Goal: Task Accomplishment & Management: Use online tool/utility

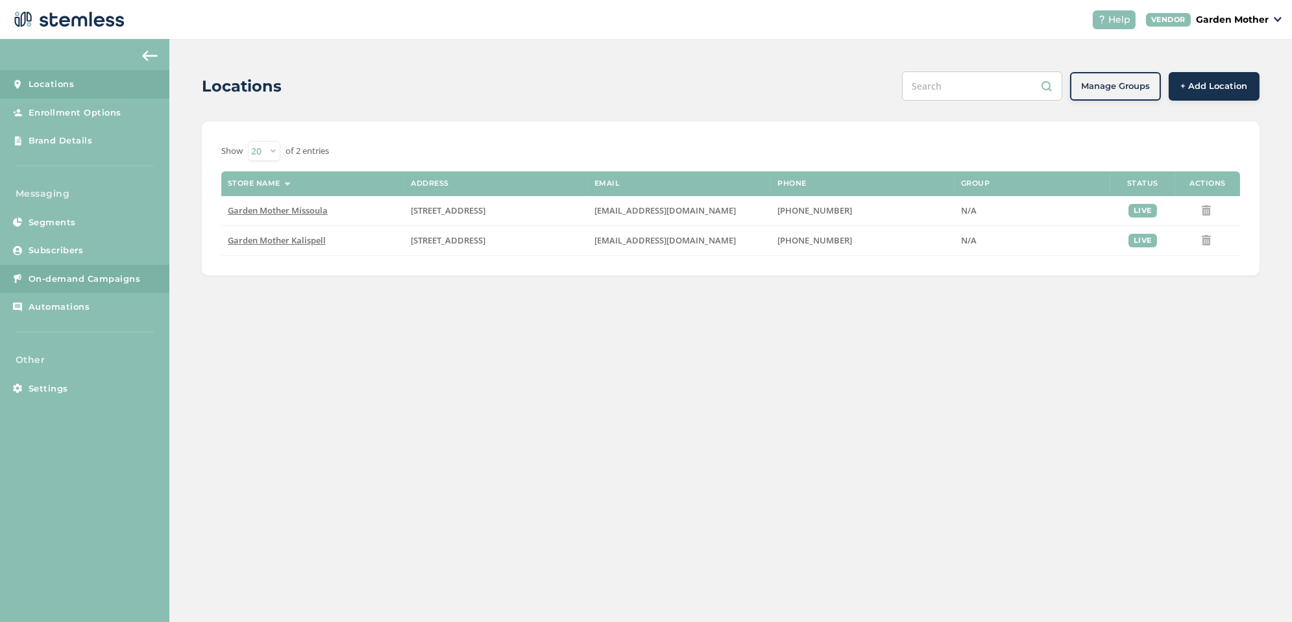
click at [86, 281] on span "On-demand Campaigns" at bounding box center [85, 279] width 112 height 13
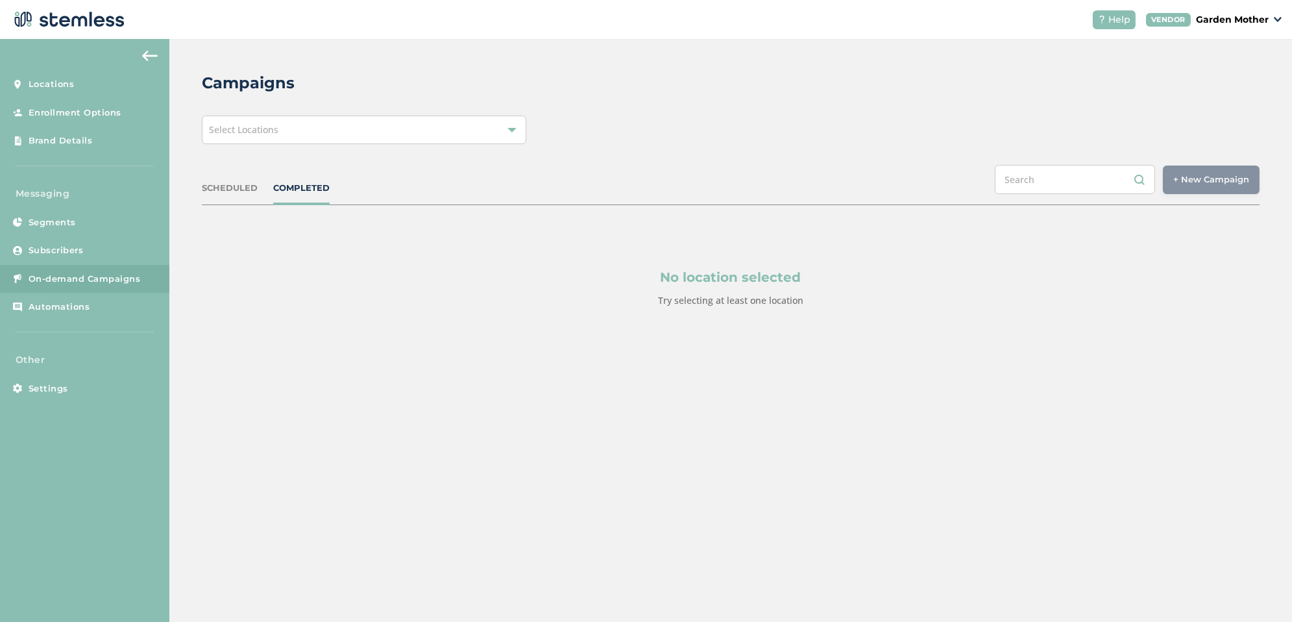
click at [387, 130] on div "Select Locations" at bounding box center [364, 129] width 324 height 29
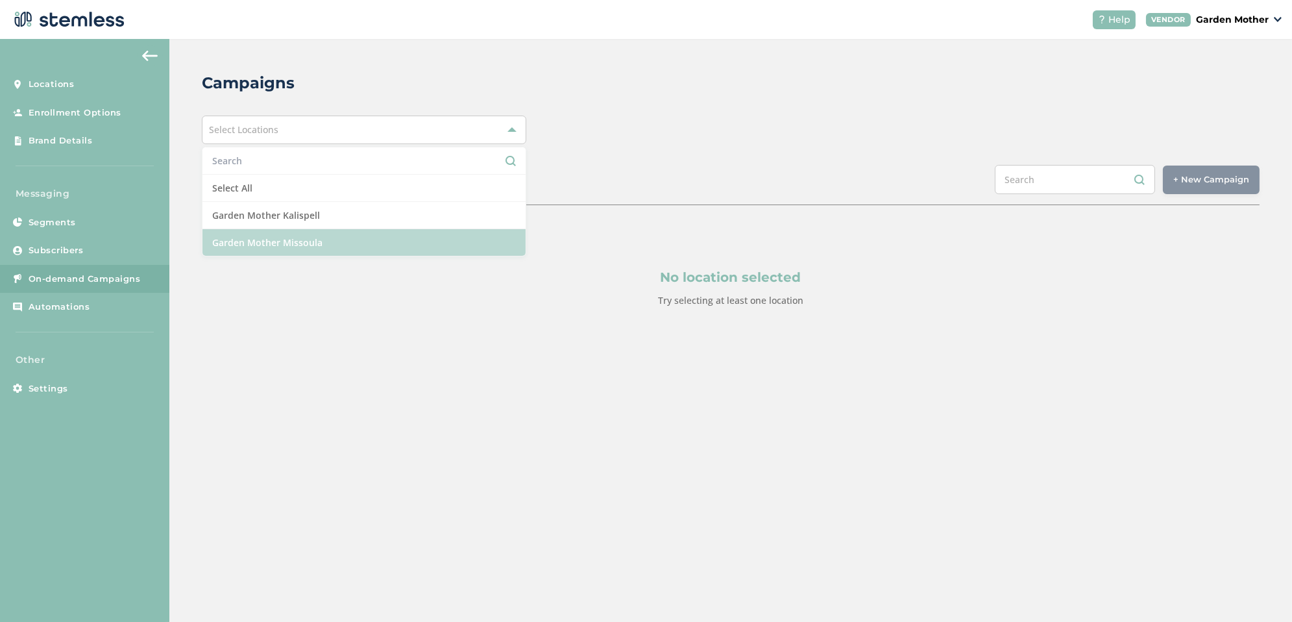
click at [359, 241] on li "Garden Mother Missoula" at bounding box center [363, 242] width 323 height 27
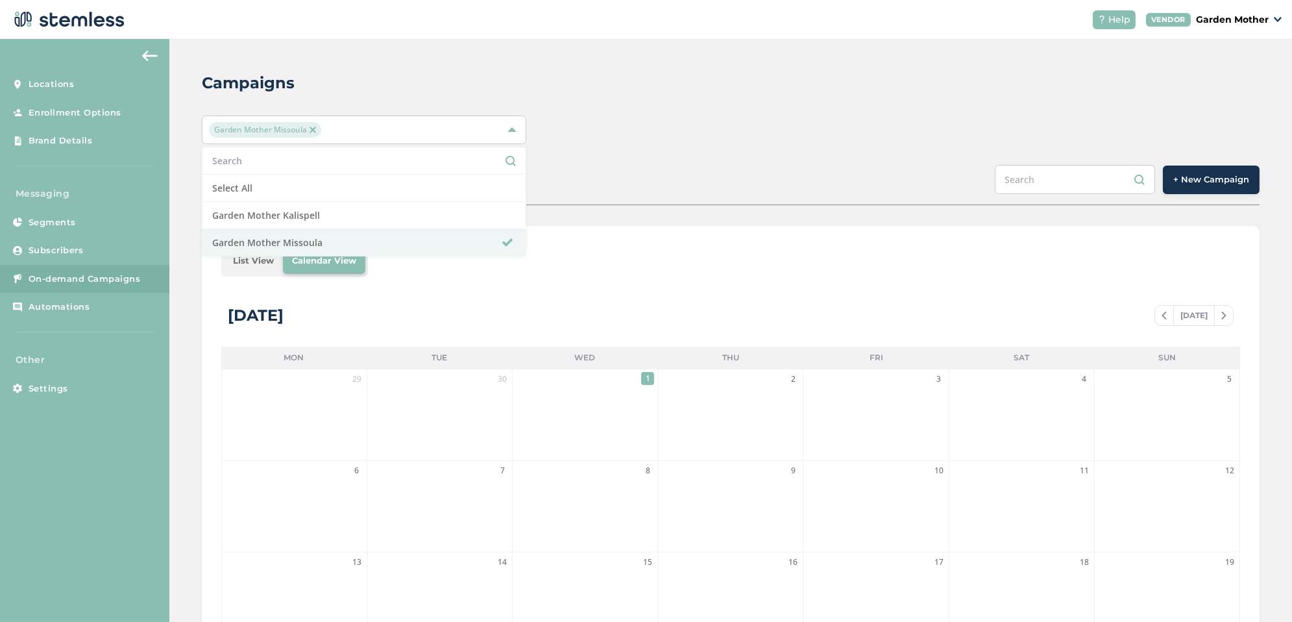
click at [436, 315] on div at bounding box center [730, 561] width 1019 height 529
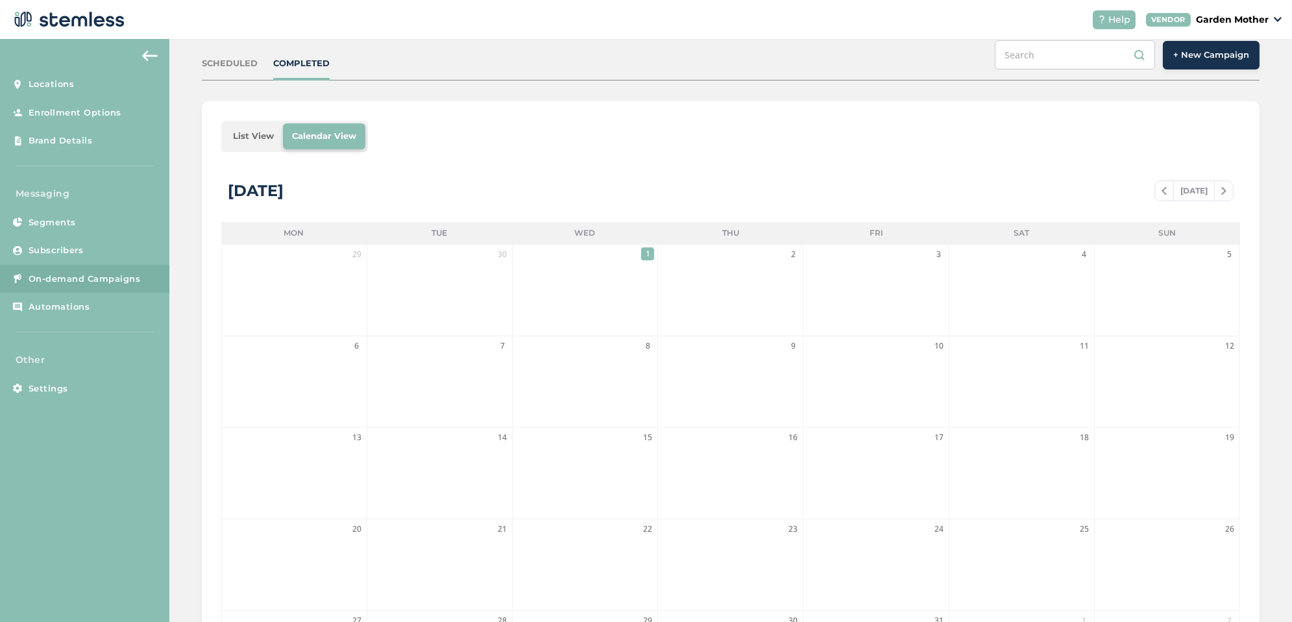
scroll to position [117, 0]
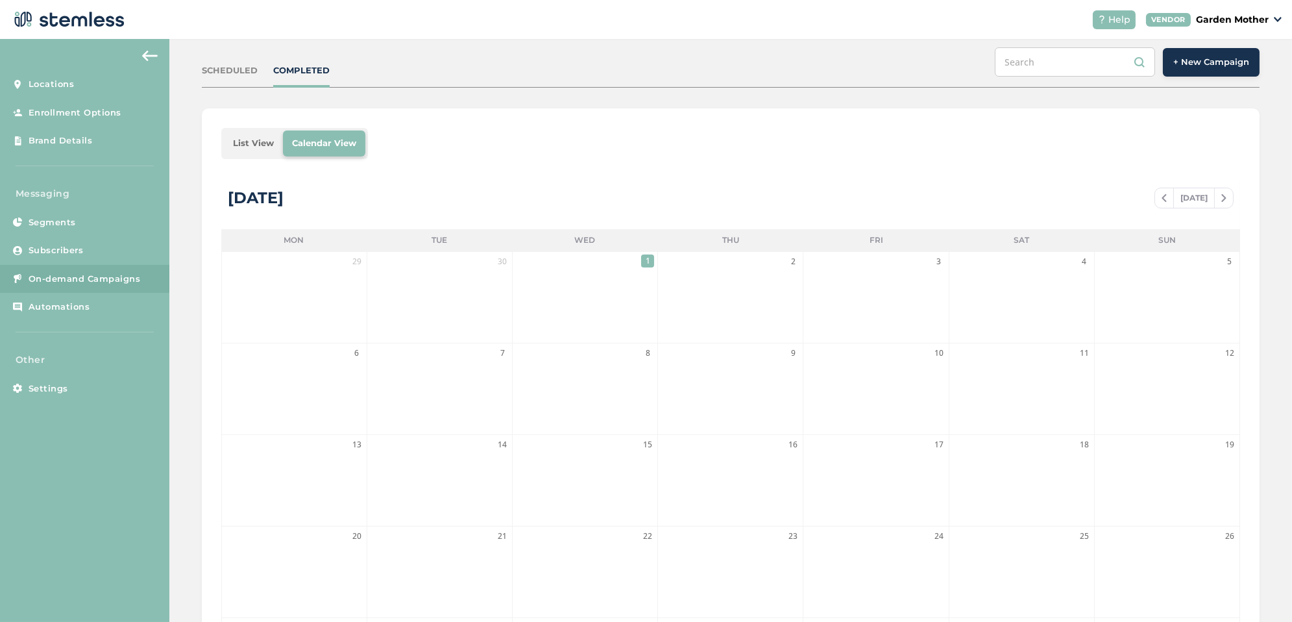
click at [1193, 58] on span "+ New Campaign" at bounding box center [1211, 62] width 76 height 13
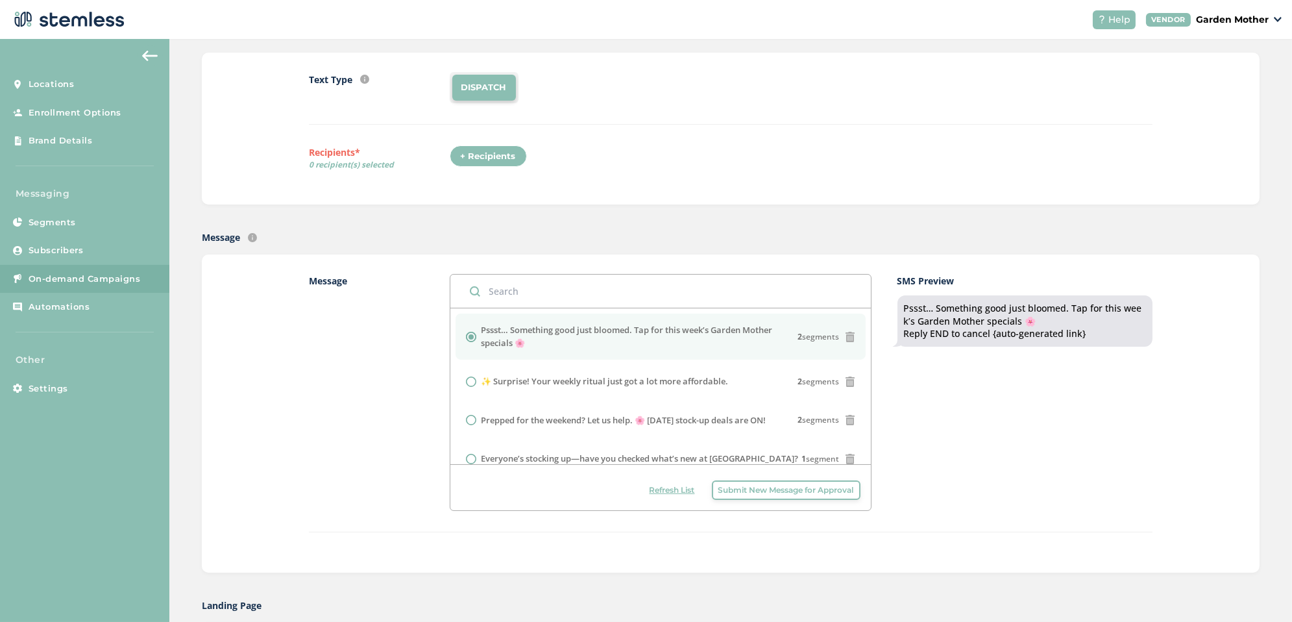
click at [489, 156] on div "+ Recipients" at bounding box center [488, 156] width 77 height 22
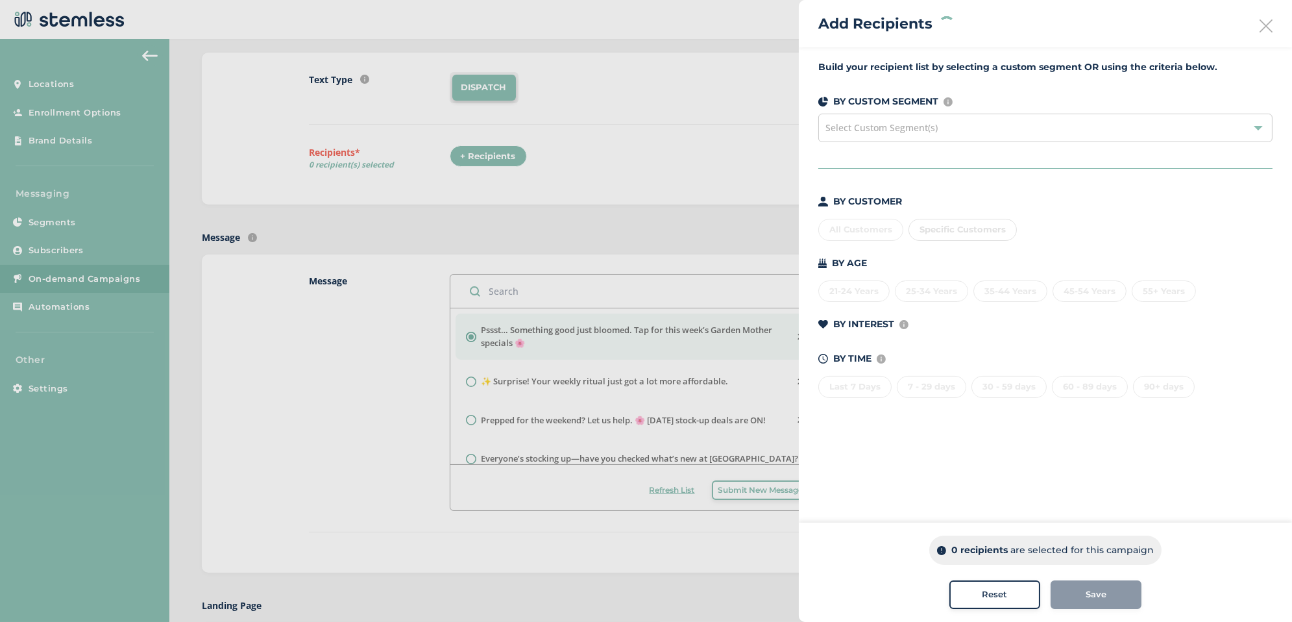
click at [857, 226] on div "All Customers Specific Customers" at bounding box center [1045, 226] width 454 height 27
click at [851, 225] on div "All Customers" at bounding box center [860, 230] width 85 height 22
click at [1069, 589] on div "Save" at bounding box center [1096, 594] width 70 height 13
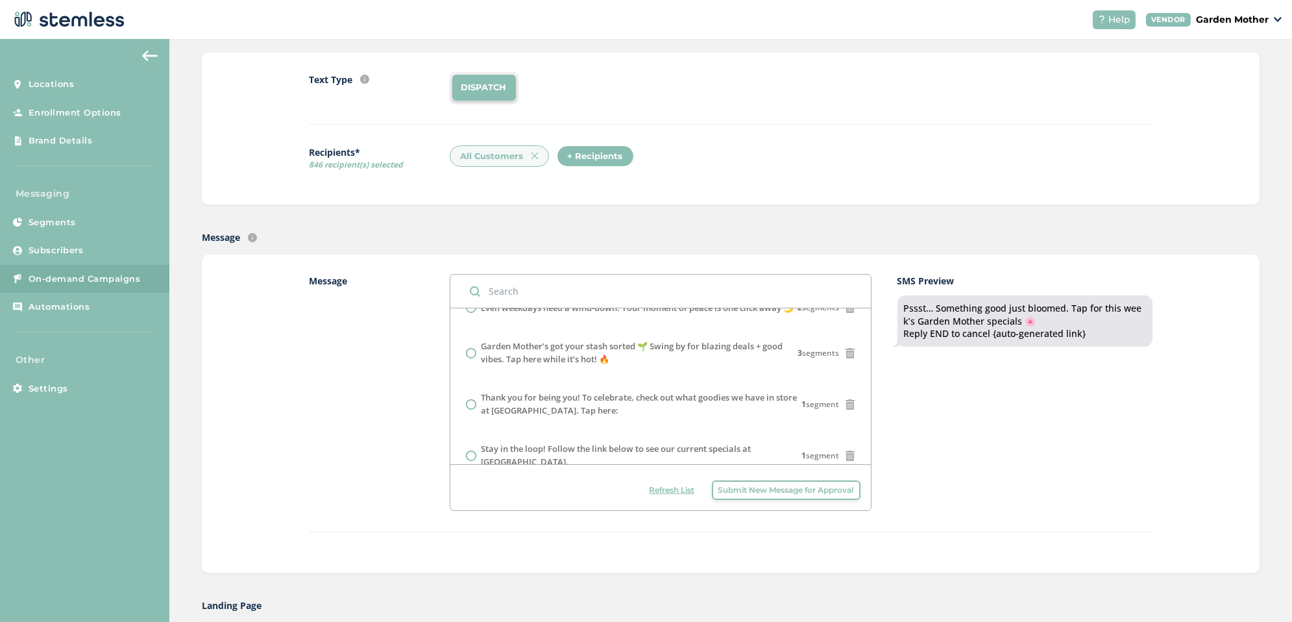
scroll to position [286, 0]
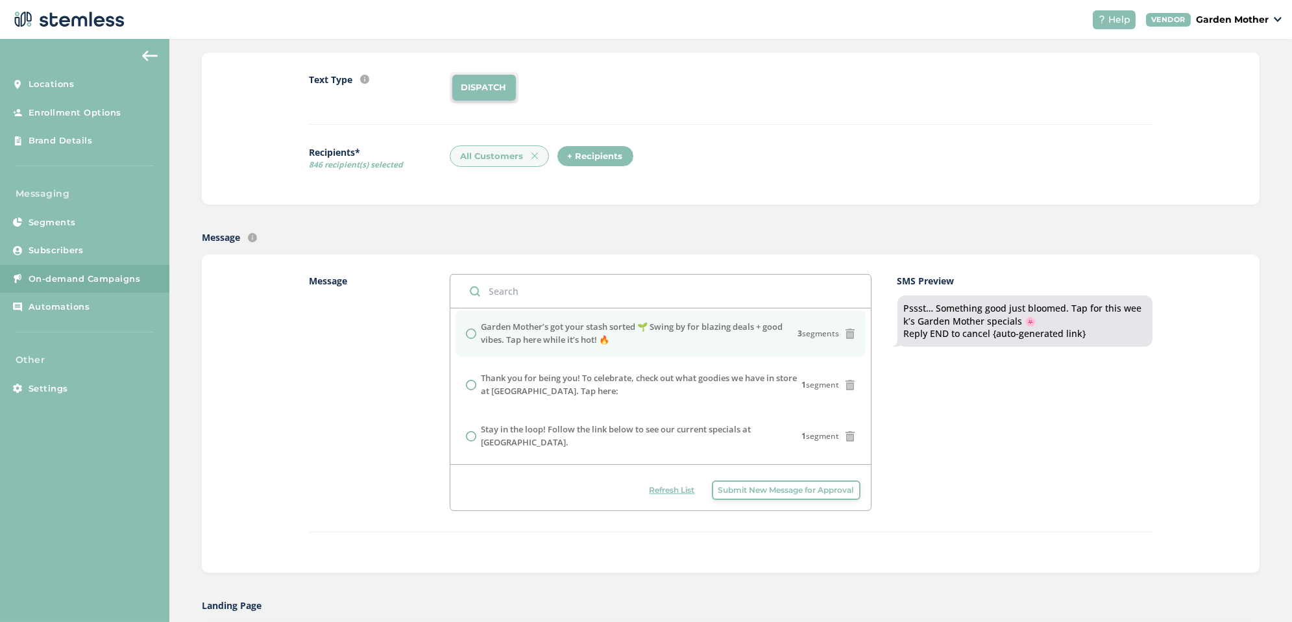
click at [671, 333] on label "Garden Mother’s got your stash sorted 🌱 Swing by for blazing deals + good vibes…" at bounding box center [639, 333] width 317 height 25
radio input "false"
radio input "true"
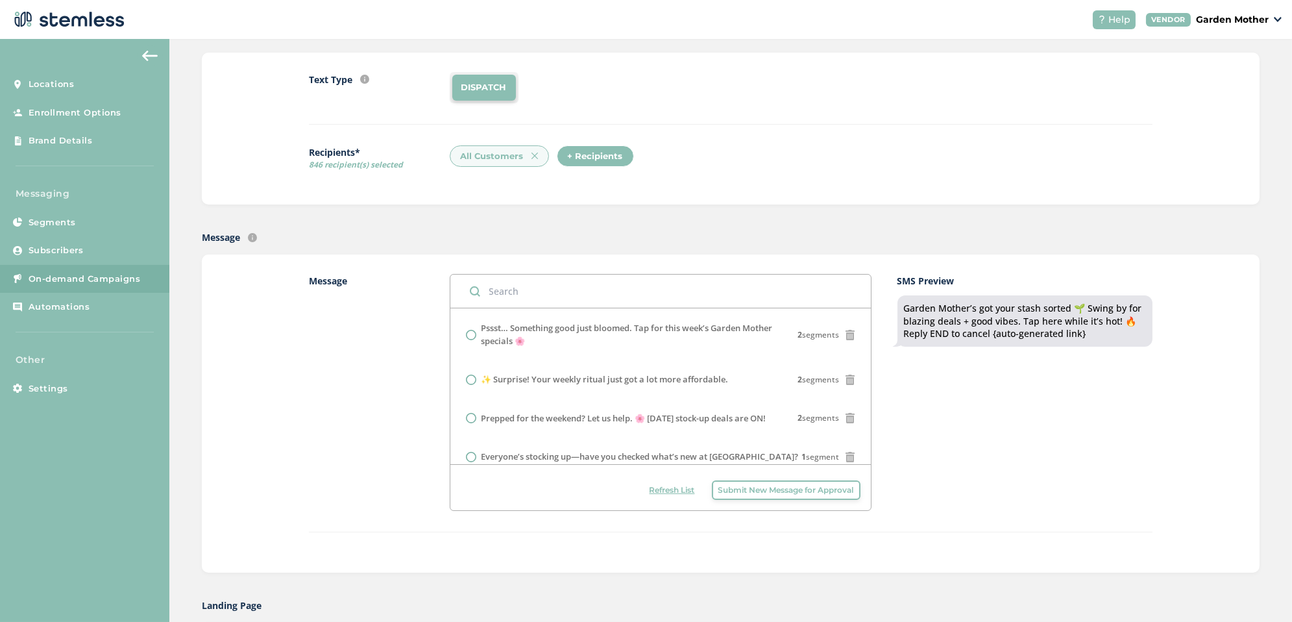
scroll to position [0, 0]
click at [605, 419] on label "Prepped for the weekend? Let us help. 🌸 [DATE] stock-up deals are ON!" at bounding box center [623, 420] width 285 height 13
radio input "true"
click at [768, 491] on span "Submit New Message for Approval" at bounding box center [786, 490] width 136 height 12
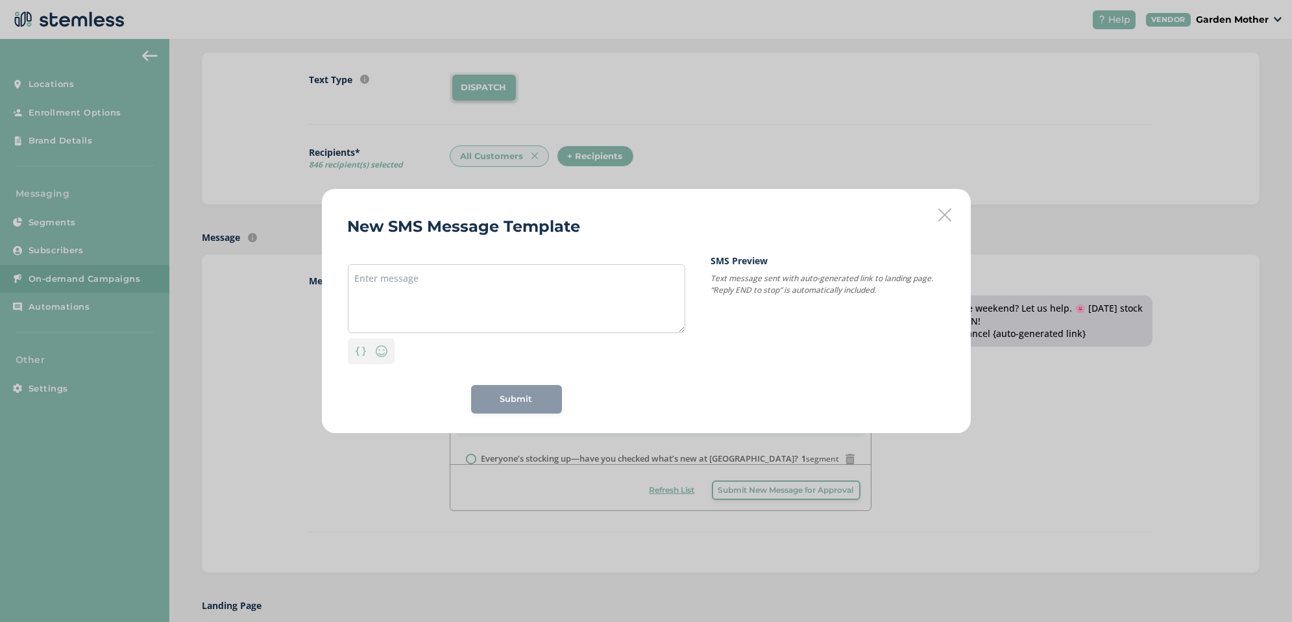
click at [941, 219] on icon at bounding box center [944, 214] width 13 height 13
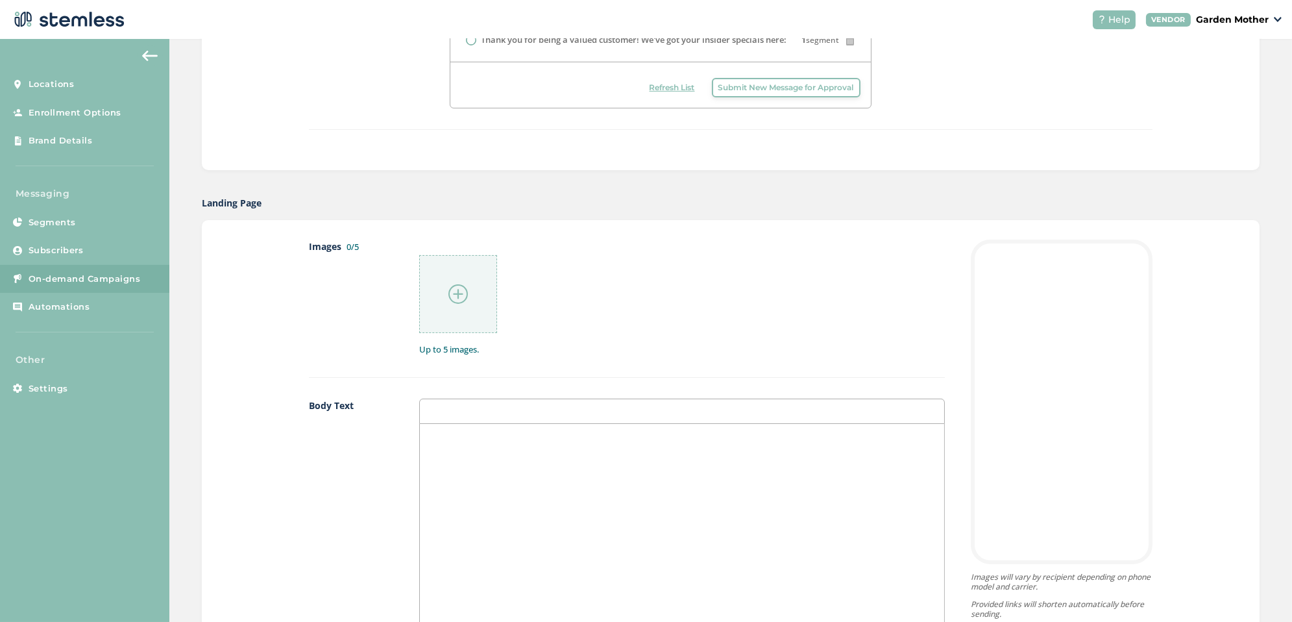
scroll to position [553, 0]
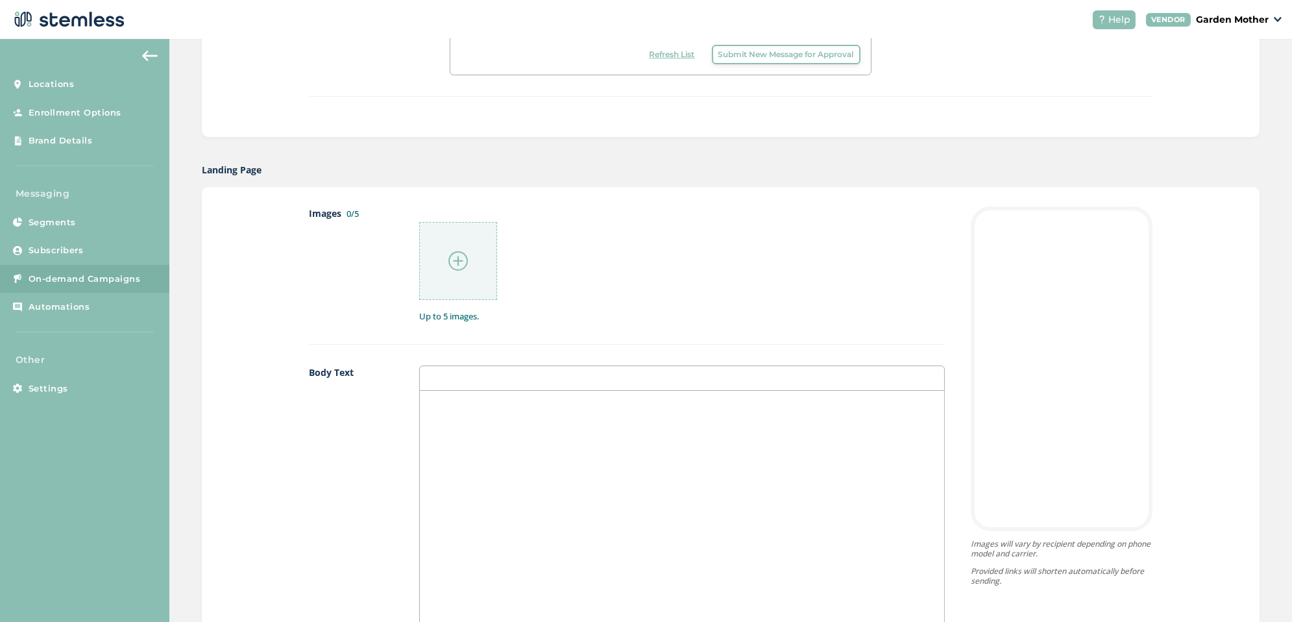
click at [452, 258] on img at bounding box center [457, 260] width 19 height 19
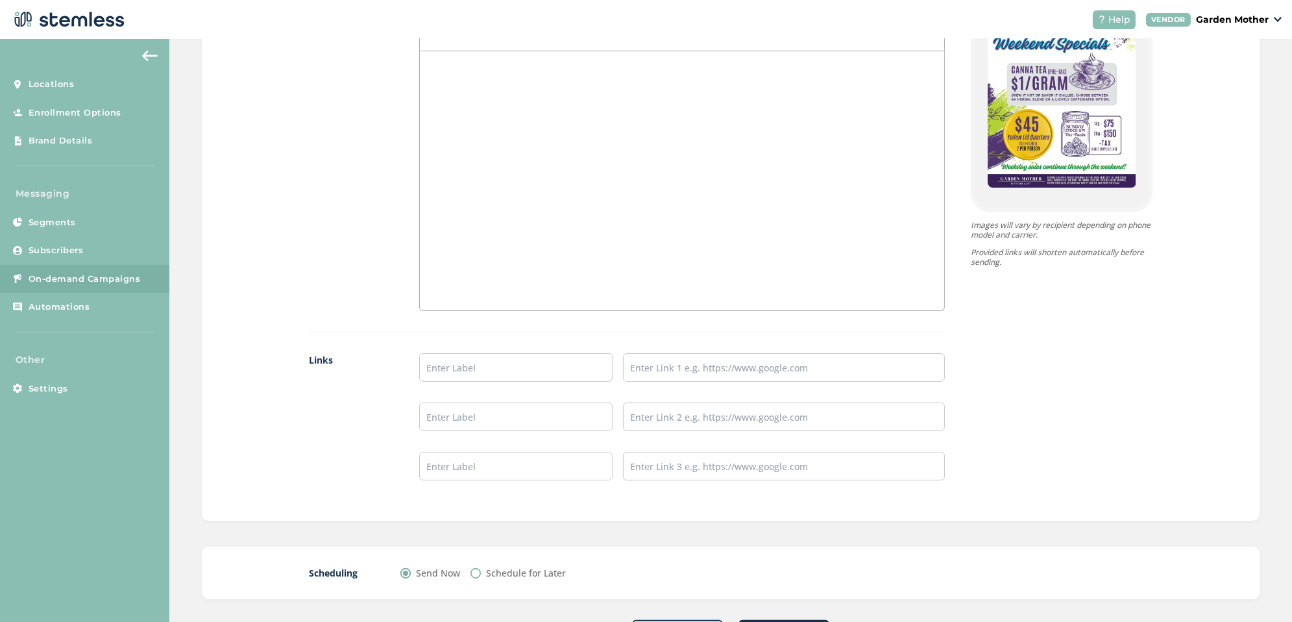
scroll to position [947, 0]
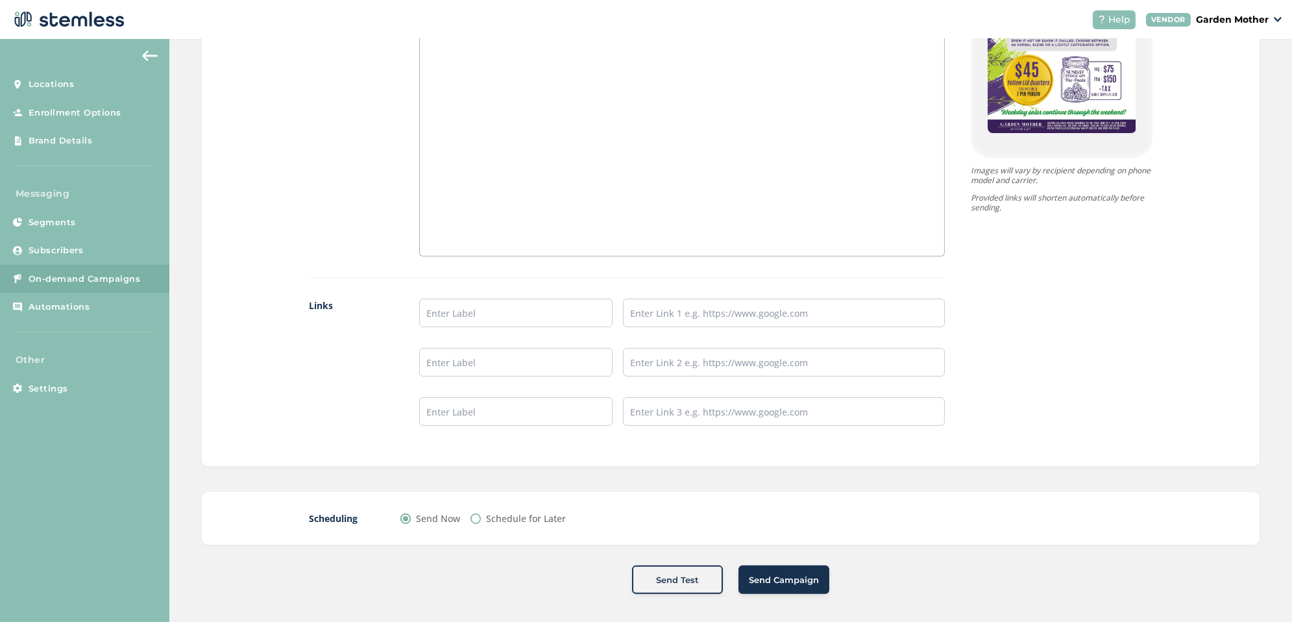
click at [516, 523] on div "Scheduling Send Now Schedule for Later" at bounding box center [731, 518] width 1058 height 53
click at [512, 515] on label "Schedule for Later" at bounding box center [526, 518] width 80 height 14
click at [481, 515] on input "Schedule for Later" at bounding box center [475, 518] width 10 height 10
radio input "true"
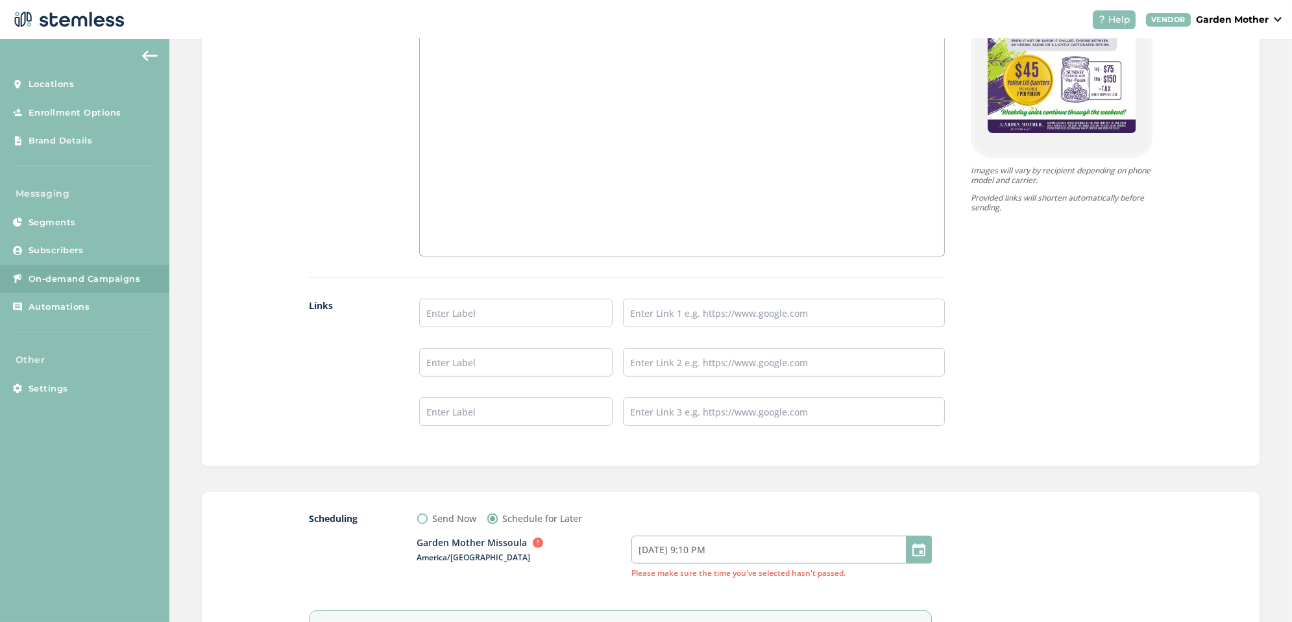
click at [668, 553] on input "[DATE] 9:10 PM" at bounding box center [781, 549] width 300 height 28
select select "21"
select select "10"
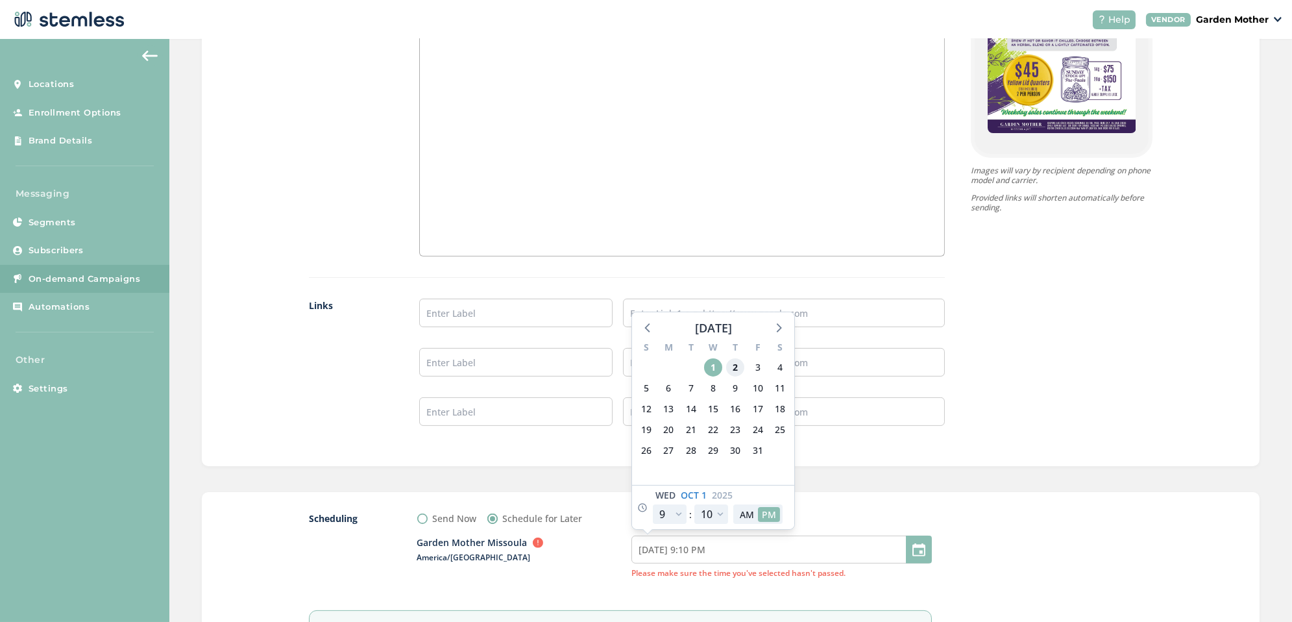
click at [733, 361] on span "2" at bounding box center [735, 367] width 18 height 18
type input "[DATE] 9:10 PM"
click at [722, 509] on select "00 05 10 15 20 25 30 35 40 45 50 55" at bounding box center [711, 513] width 34 height 19
select select "0"
click at [694, 504] on select "00 05 10 15 20 25 30 35 40 45 50 55" at bounding box center [711, 513] width 34 height 19
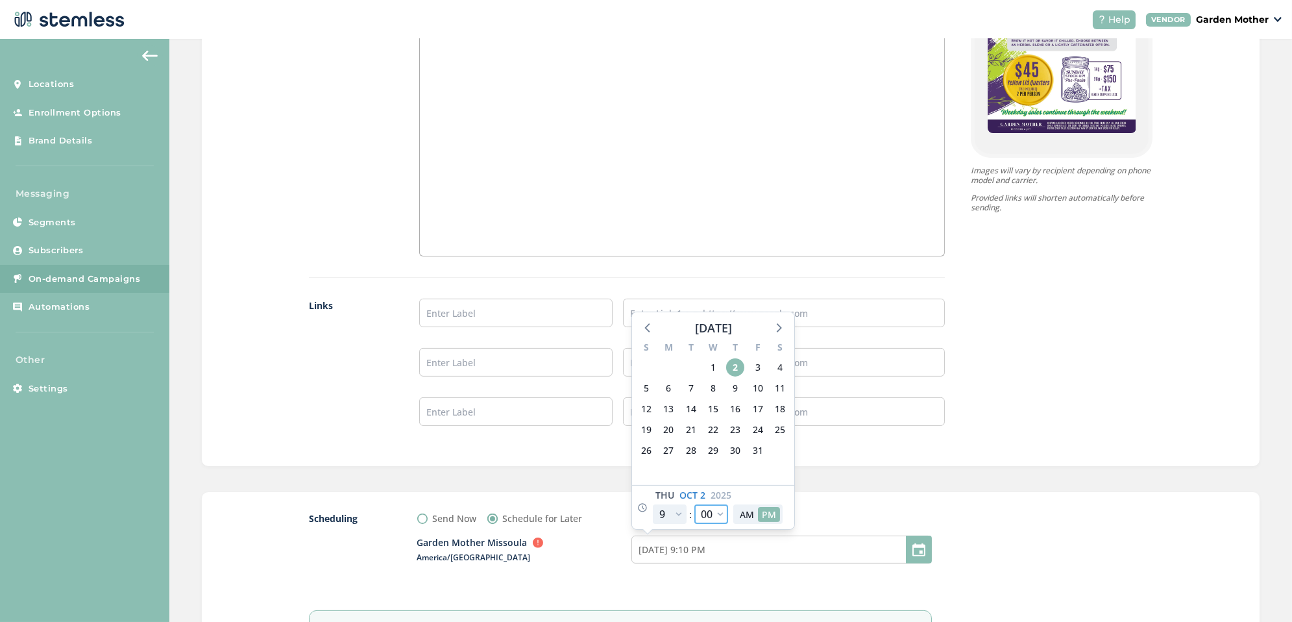
type input "[DATE] 9:00 PM"
select select "0"
click at [749, 511] on button "AM" at bounding box center [747, 514] width 22 height 15
type input "[DATE] 9:00 AM"
select select "9"
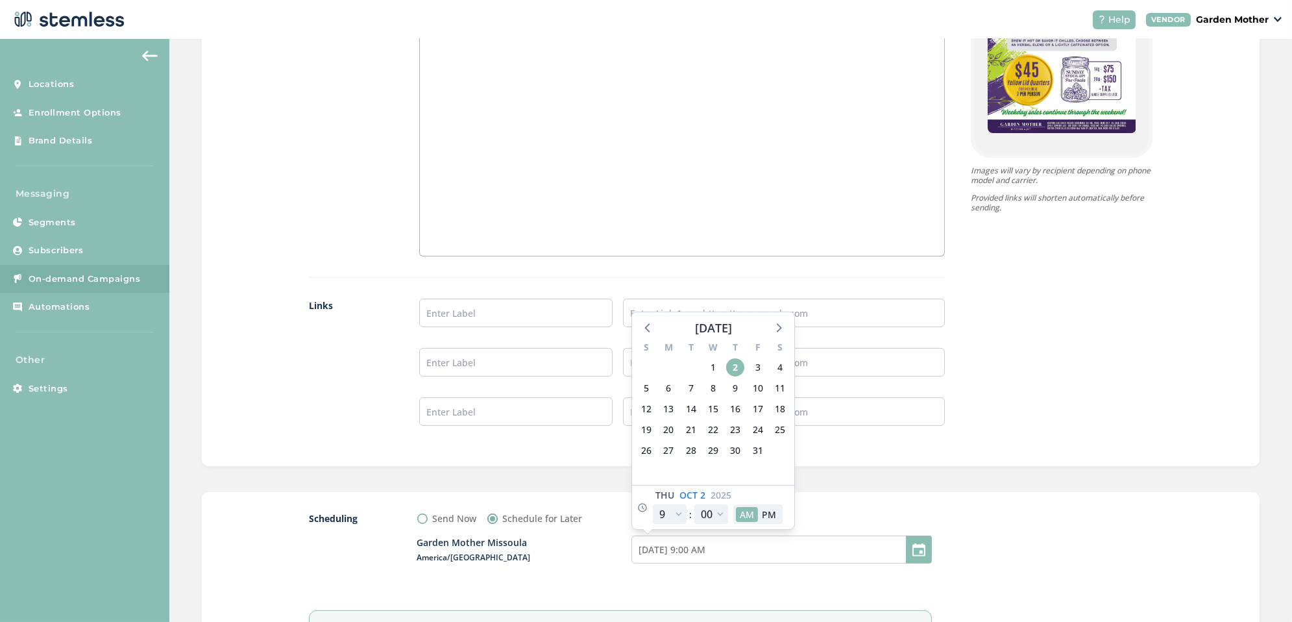
click at [861, 519] on div "Send Now Schedule for Later" at bounding box center [674, 518] width 515 height 14
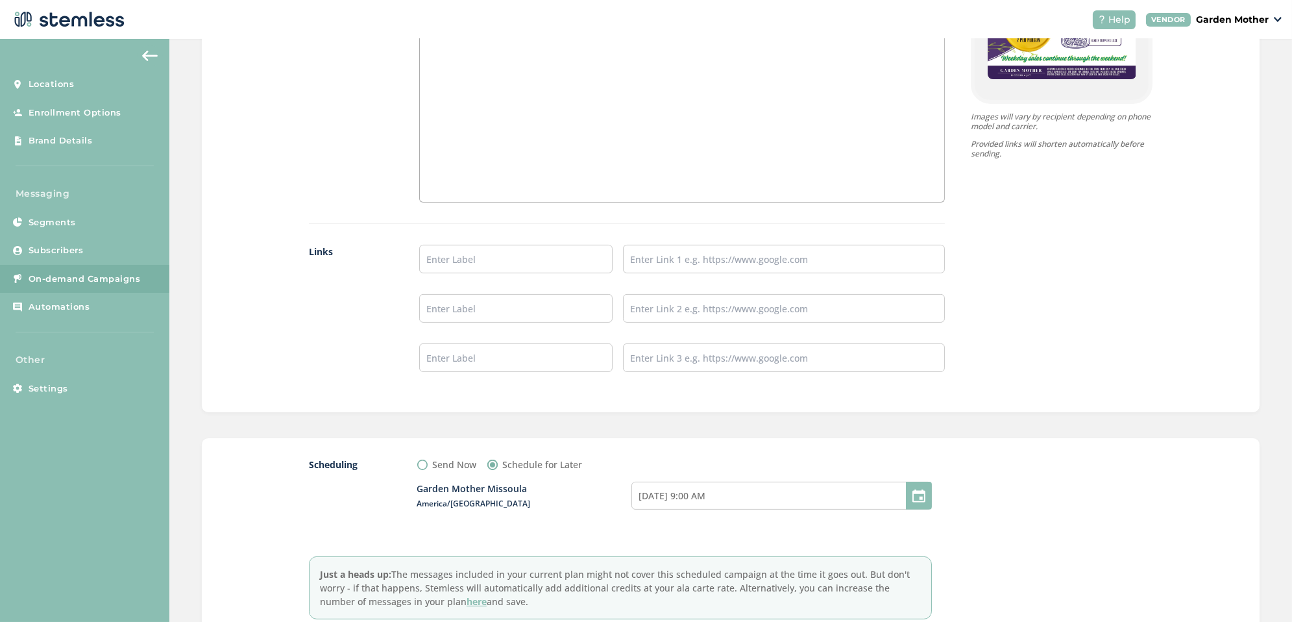
scroll to position [1094, 0]
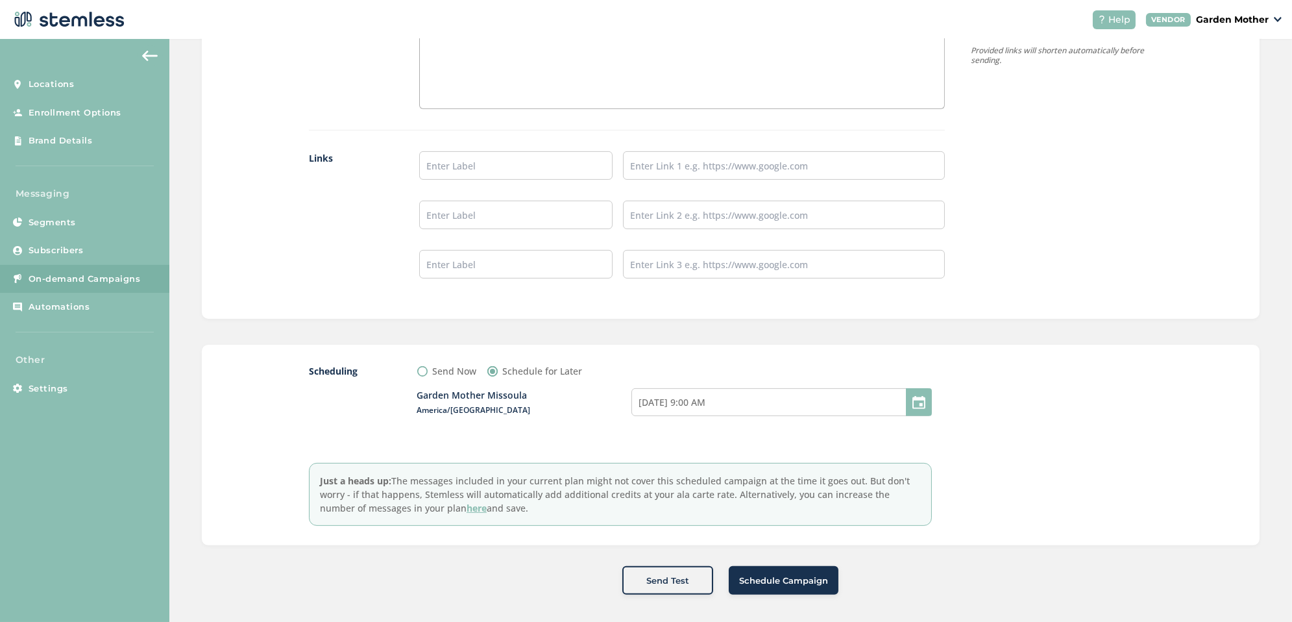
click at [798, 574] on span "Schedule Campaign" at bounding box center [783, 580] width 89 height 13
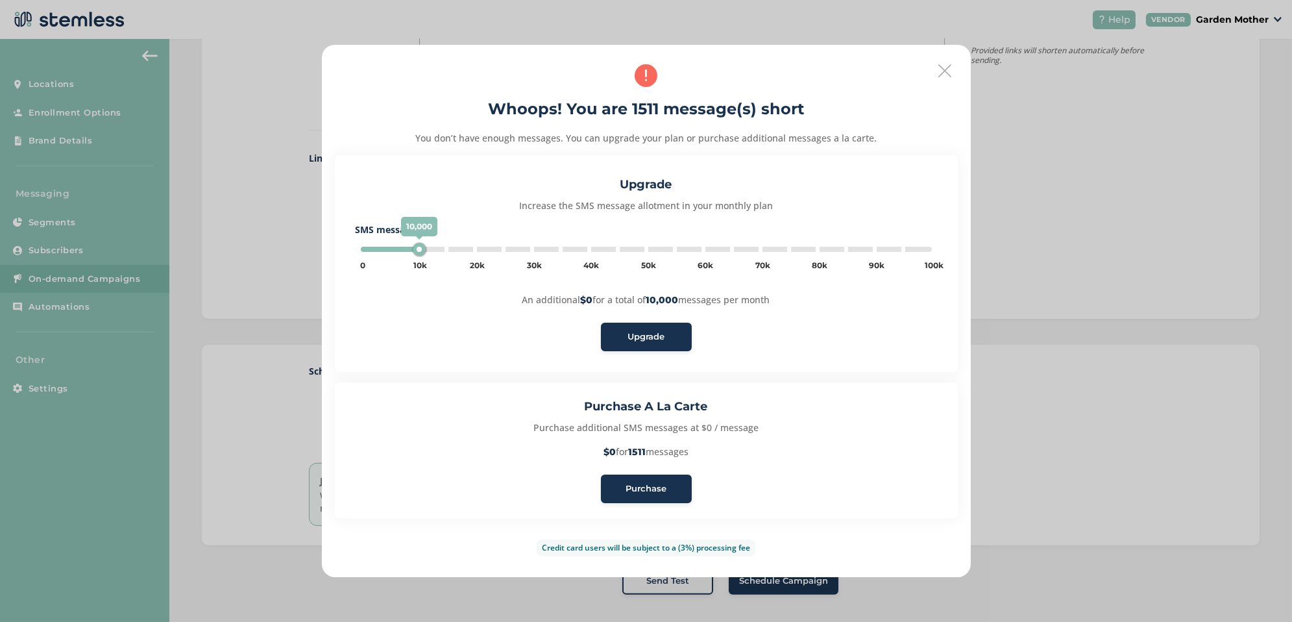
type input "5000"
click at [678, 483] on div "Purchase" at bounding box center [646, 488] width 70 height 13
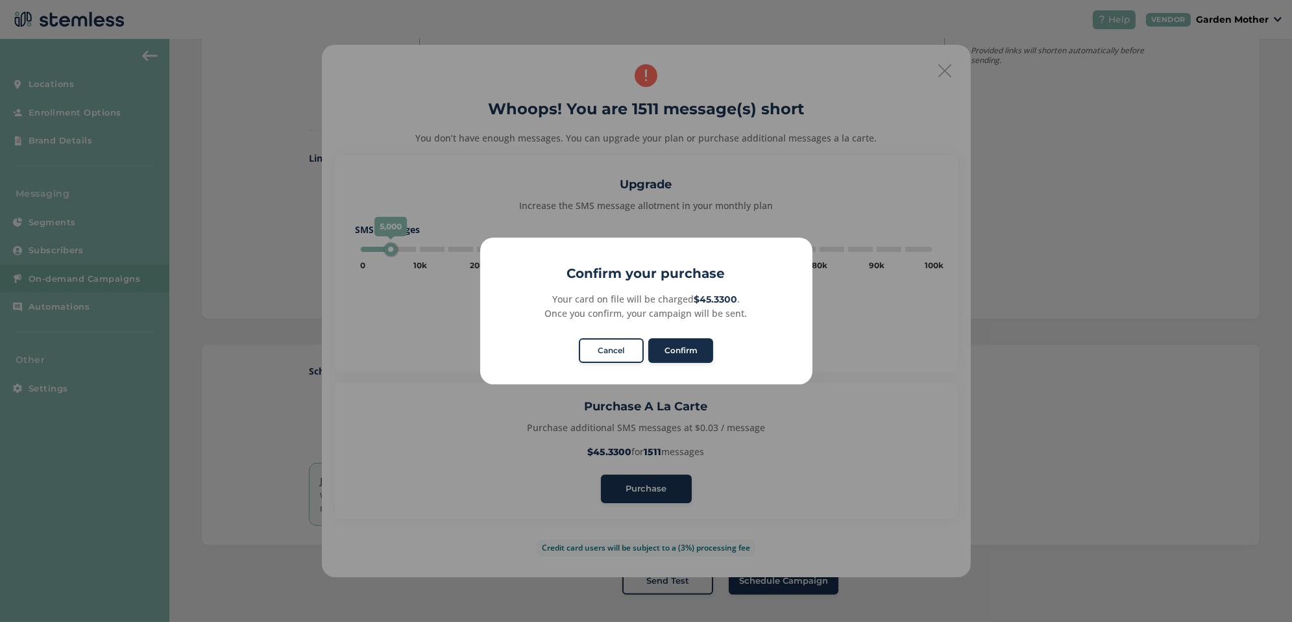
click at [707, 350] on button "Confirm" at bounding box center [680, 350] width 65 height 25
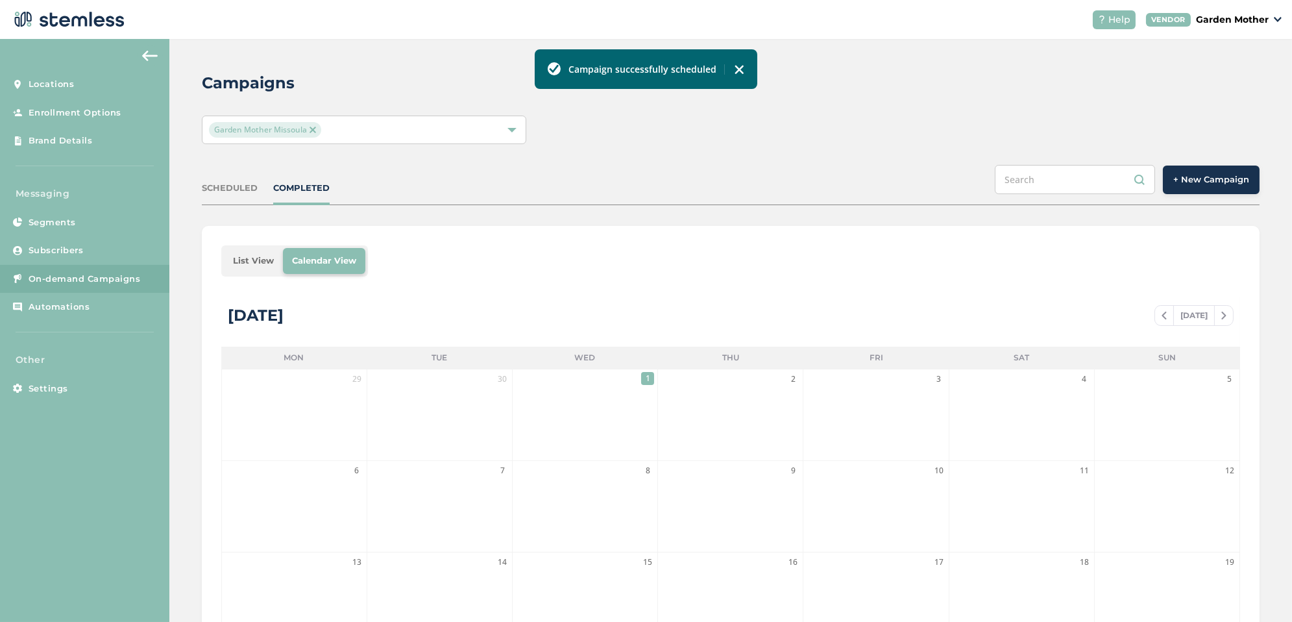
click at [215, 196] on div "SCHEDULED COMPLETED + New Campaign" at bounding box center [731, 185] width 1058 height 40
click at [217, 188] on div "SCHEDULED" at bounding box center [230, 188] width 56 height 13
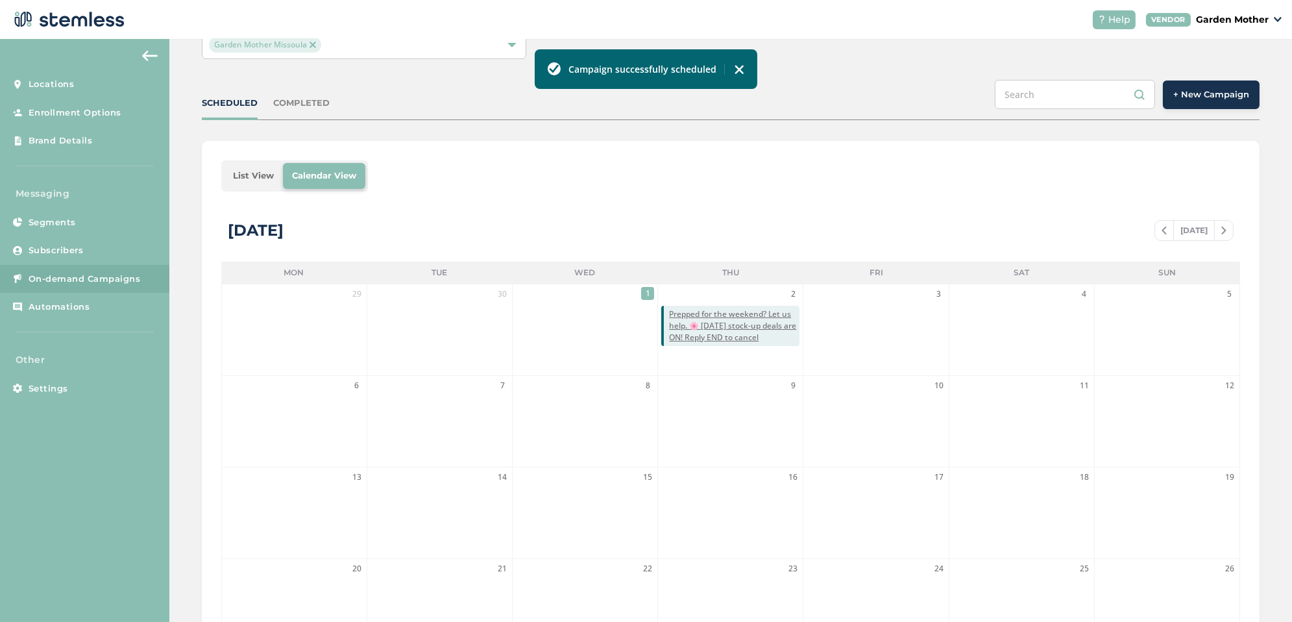
scroll to position [103, 0]
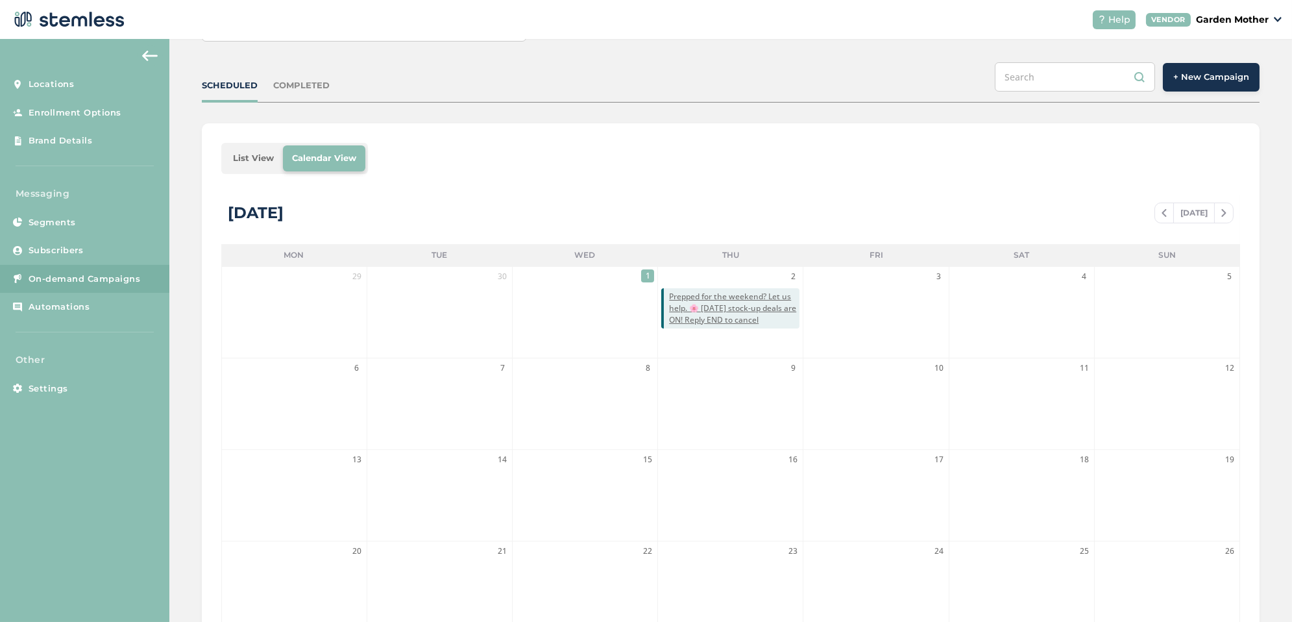
click at [295, 86] on div "COMPLETED" at bounding box center [301, 85] width 56 height 13
